Goal: Information Seeking & Learning: Get advice/opinions

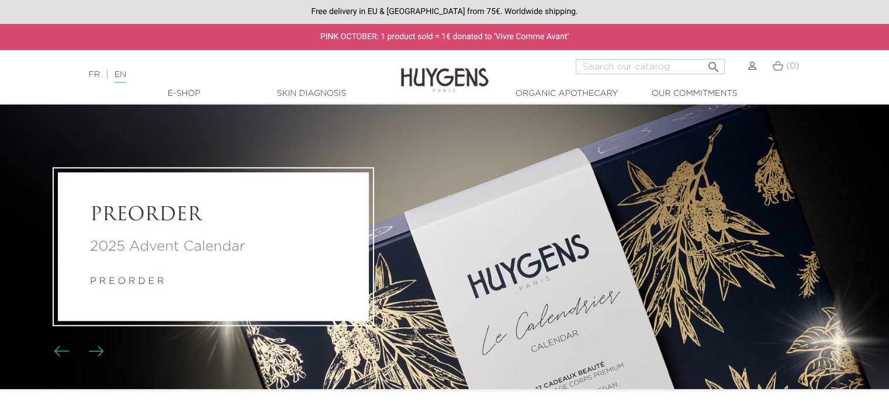
click at [685, 67] on input "Search" at bounding box center [650, 66] width 149 height 15
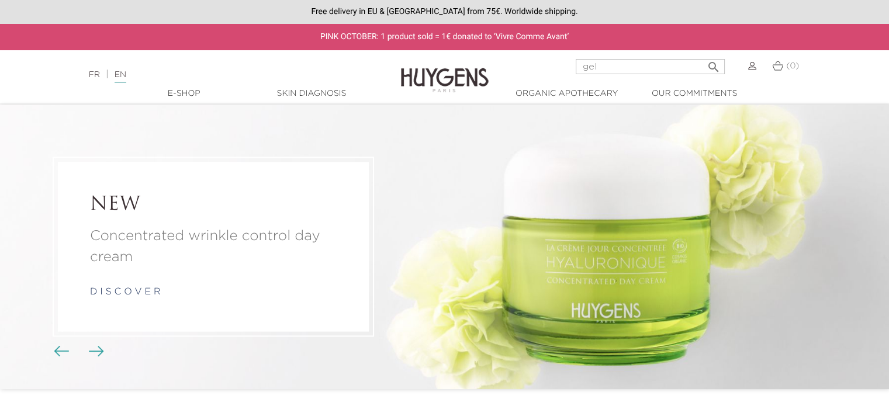
type input "gel"
click at [703, 56] on button " Search" at bounding box center [713, 64] width 21 height 16
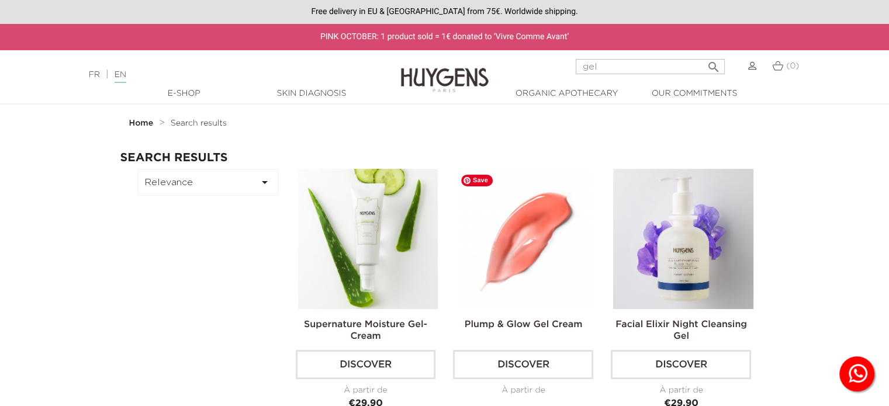
click at [527, 277] on img at bounding box center [525, 239] width 140 height 140
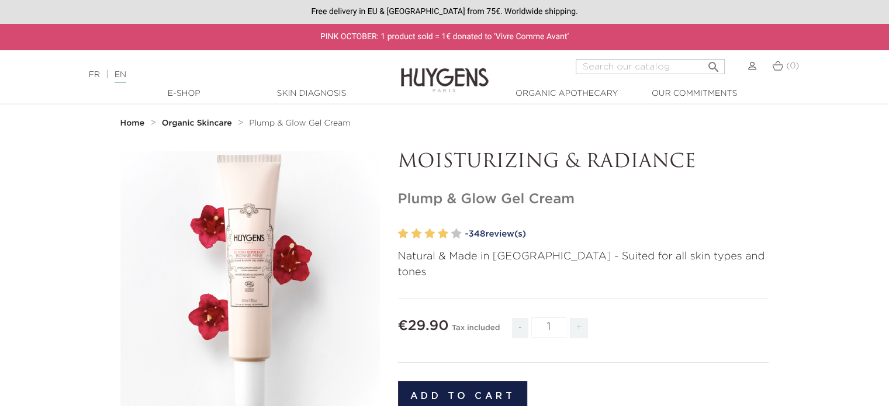
scroll to position [7, 0]
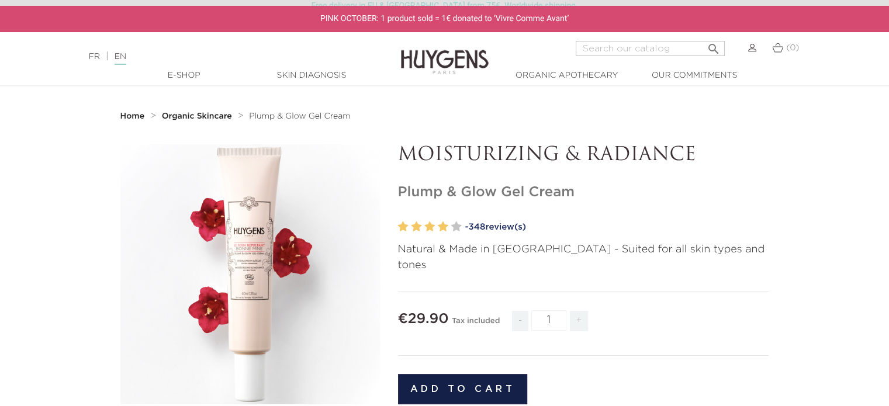
click at [485, 224] on span "348" at bounding box center [476, 227] width 17 height 9
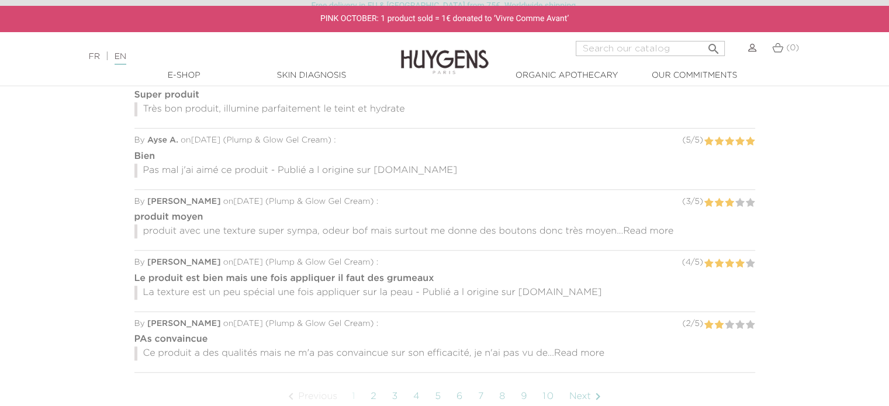
click at [580, 382] on link "Next " at bounding box center [586, 396] width 47 height 29
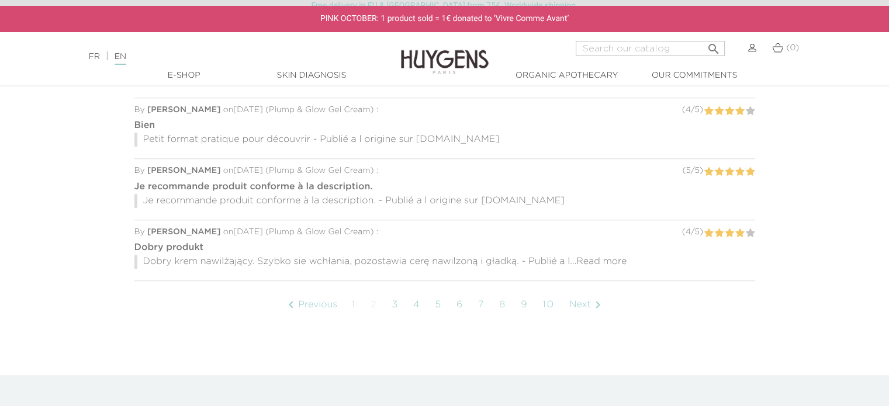
scroll to position [1003, 0]
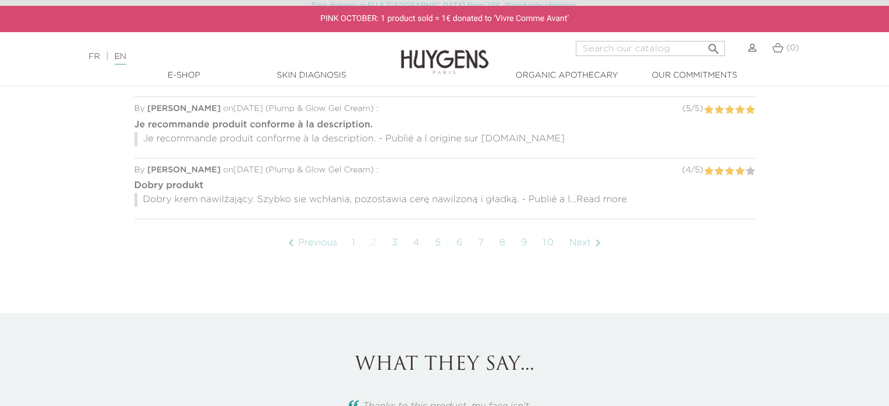
click at [577, 229] on link "Next " at bounding box center [586, 243] width 47 height 29
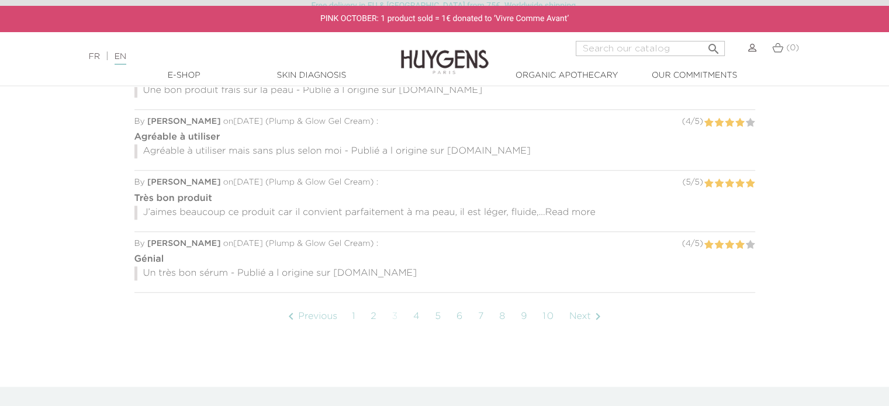
scroll to position [933, 0]
click at [577, 299] on link "Next " at bounding box center [586, 313] width 47 height 29
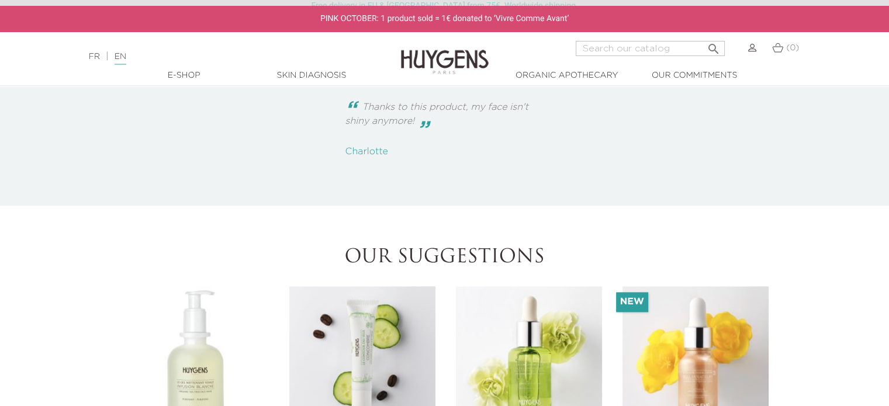
scroll to position [1184, 0]
